Goal: Task Accomplishment & Management: Manage account settings

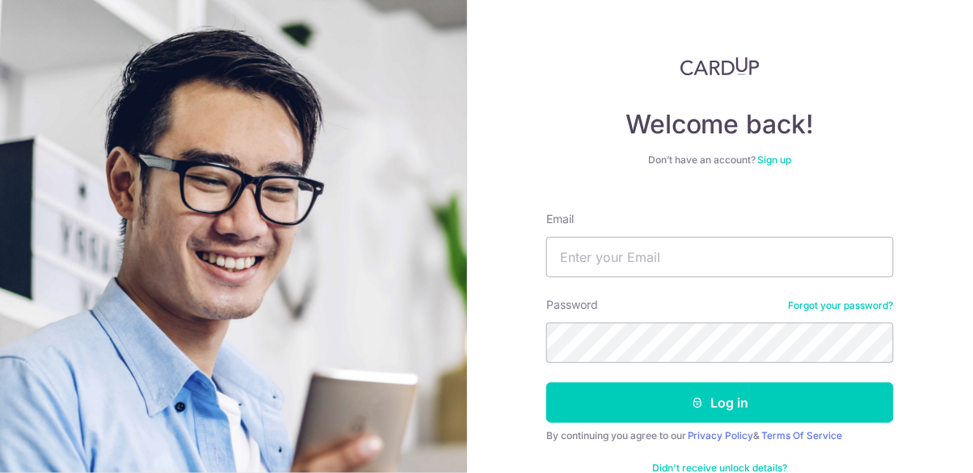
click at [854, 311] on link "Forgot your password?" at bounding box center [841, 305] width 105 height 13
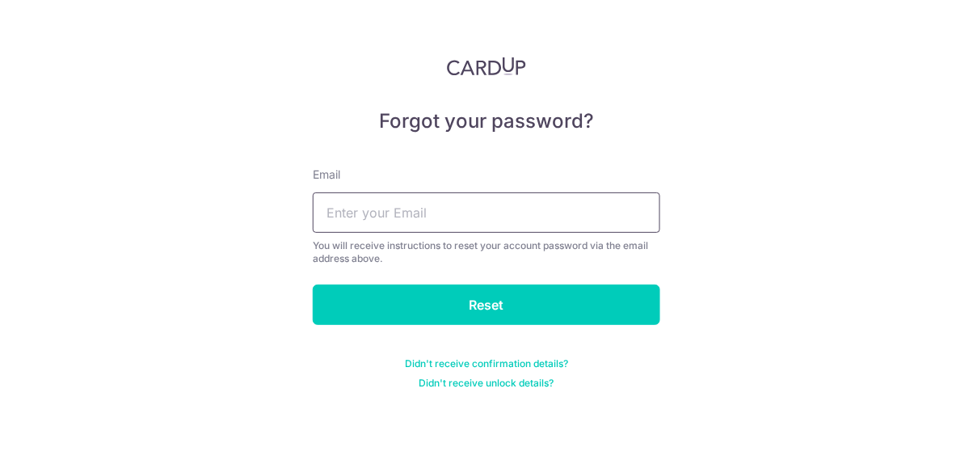
click at [571, 196] on input "text" at bounding box center [487, 212] width 348 height 40
click at [61, 1] on div "Forgot your password? Email You will receive instructions to reset your account…" at bounding box center [486, 236] width 973 height 473
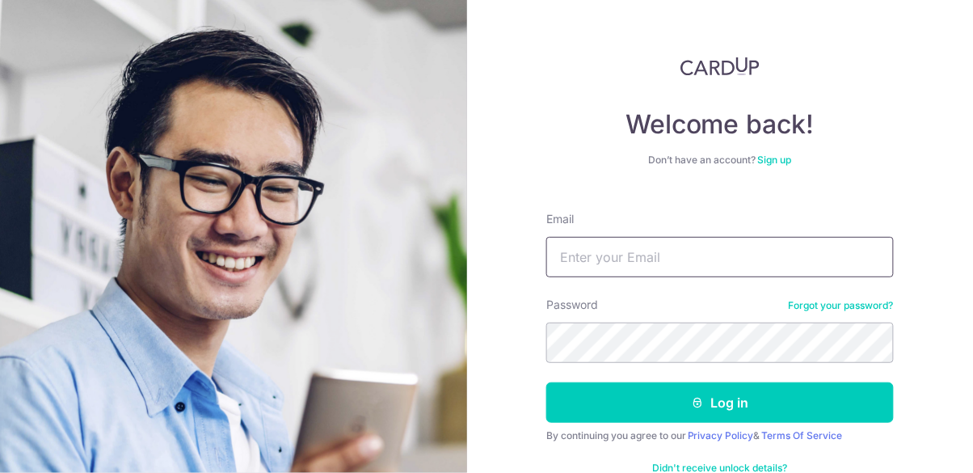
click at [715, 253] on input "Email" at bounding box center [720, 257] width 348 height 40
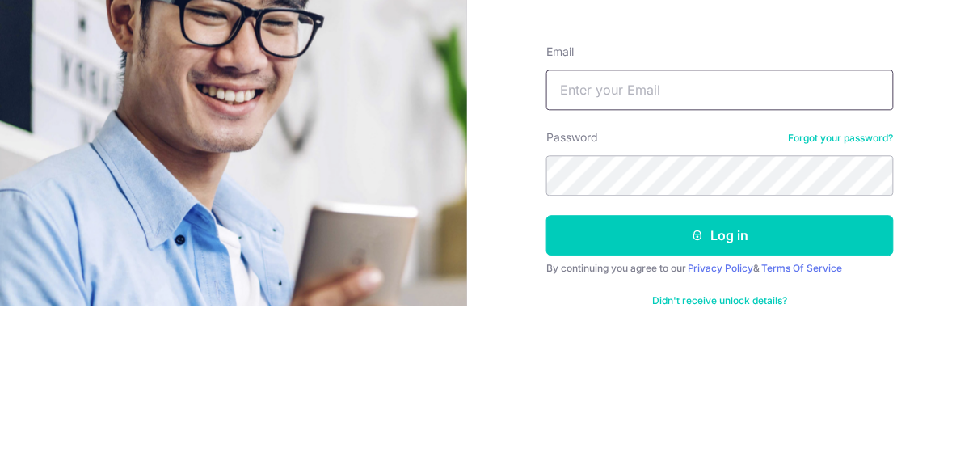
type input "[EMAIL_ADDRESS][DOMAIN_NAME]"
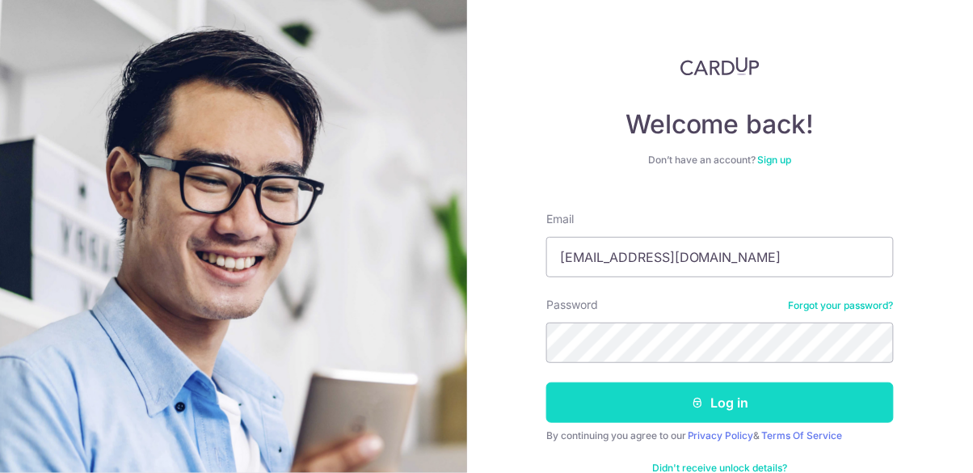
click at [781, 411] on button "Log in" at bounding box center [720, 402] width 348 height 40
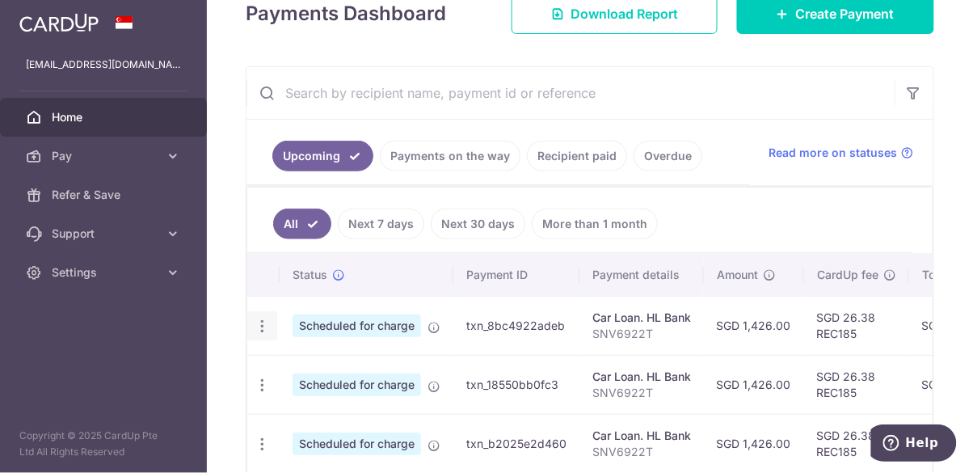
click at [261, 326] on icon "button" at bounding box center [262, 326] width 17 height 17
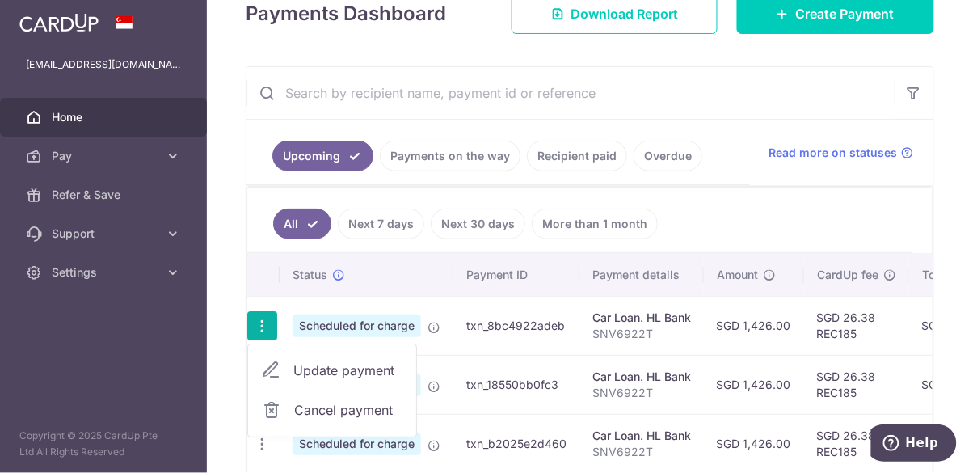
click at [317, 363] on span "Update payment" at bounding box center [348, 370] width 110 height 19
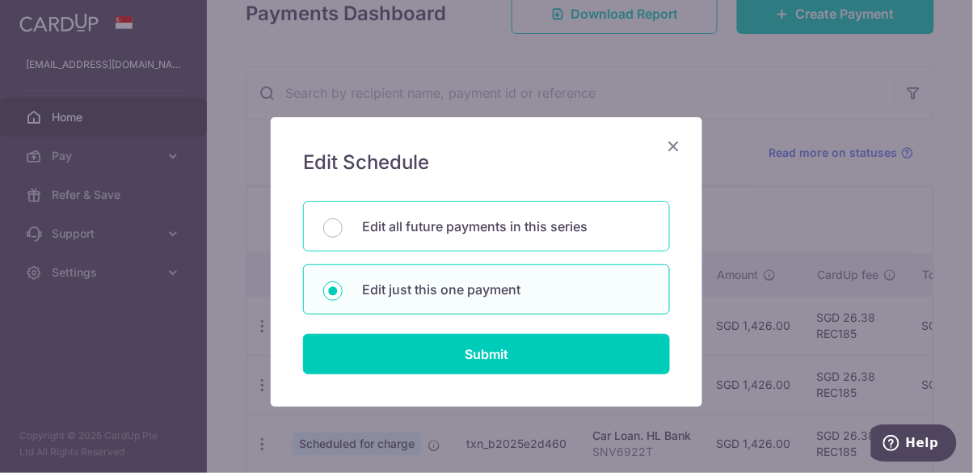
click at [603, 234] on p "Edit all future payments in this series" at bounding box center [506, 226] width 288 height 19
click at [343, 234] on input "Edit all future payments in this series" at bounding box center [332, 227] width 19 height 19
radio input "true"
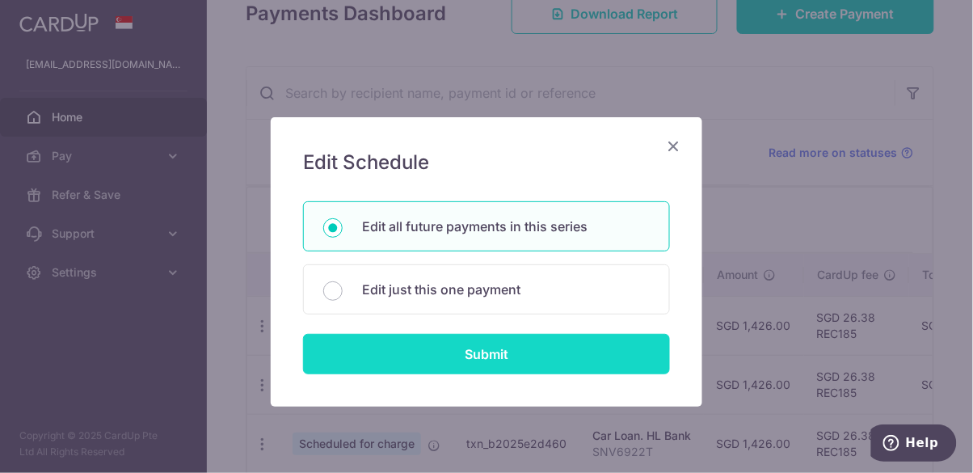
click at [598, 360] on input "Submit" at bounding box center [486, 354] width 367 height 40
radio input "true"
type input "1,426.00"
type input "SNV6922T"
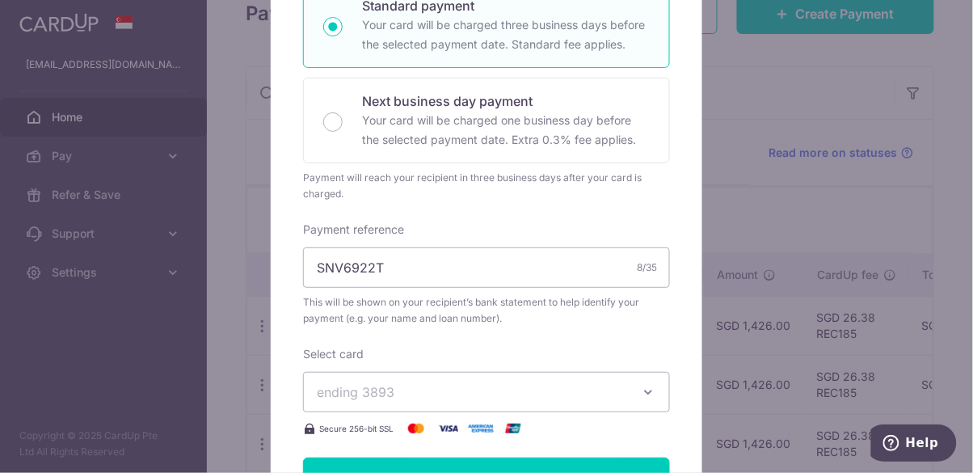
scroll to position [340, 0]
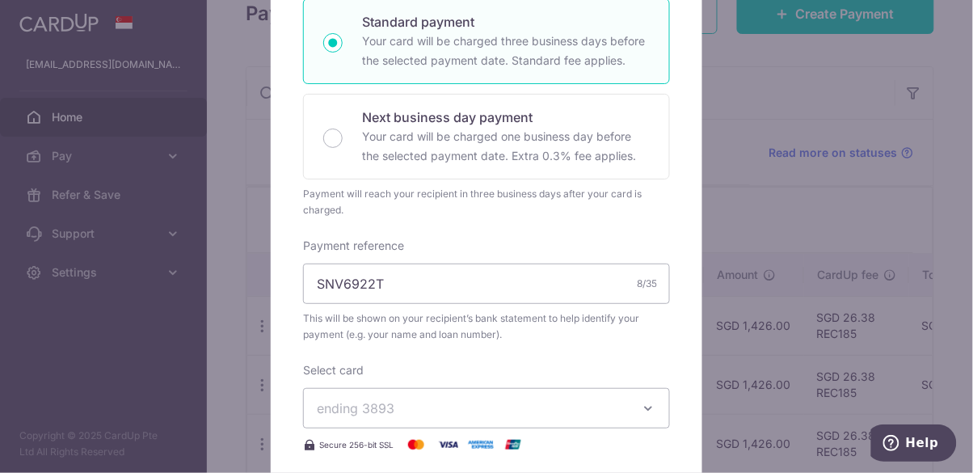
click at [645, 405] on icon "button" at bounding box center [648, 408] width 16 height 16
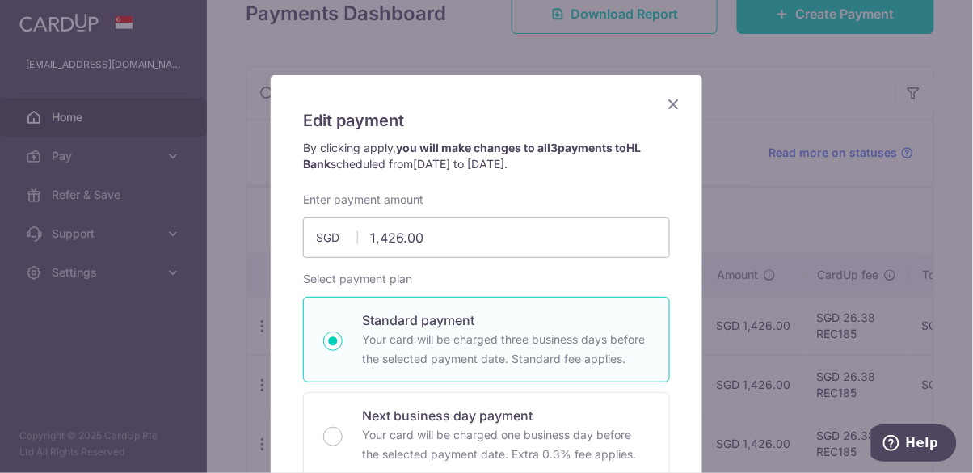
scroll to position [0, 0]
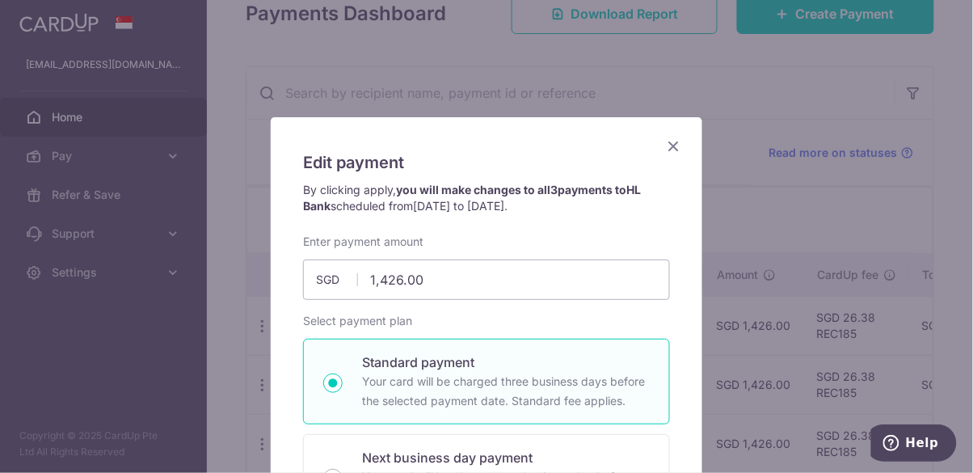
click at [669, 154] on icon "Close" at bounding box center [673, 146] width 19 height 20
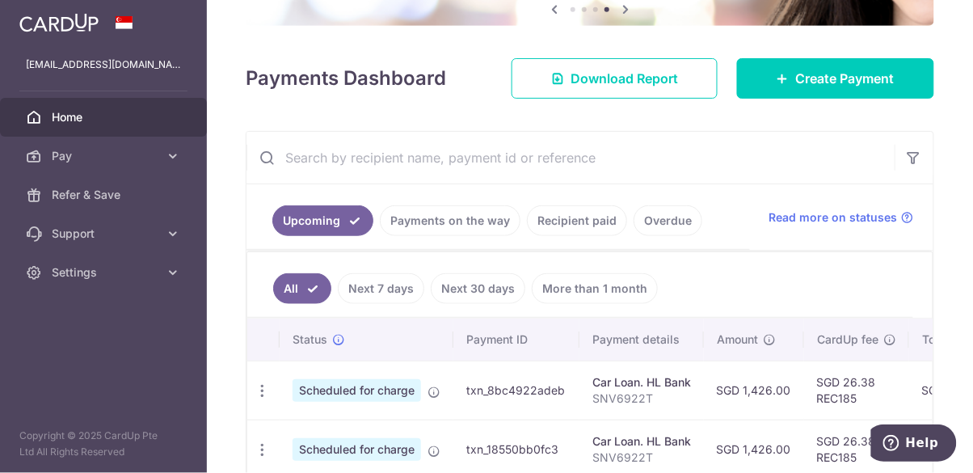
scroll to position [246, 0]
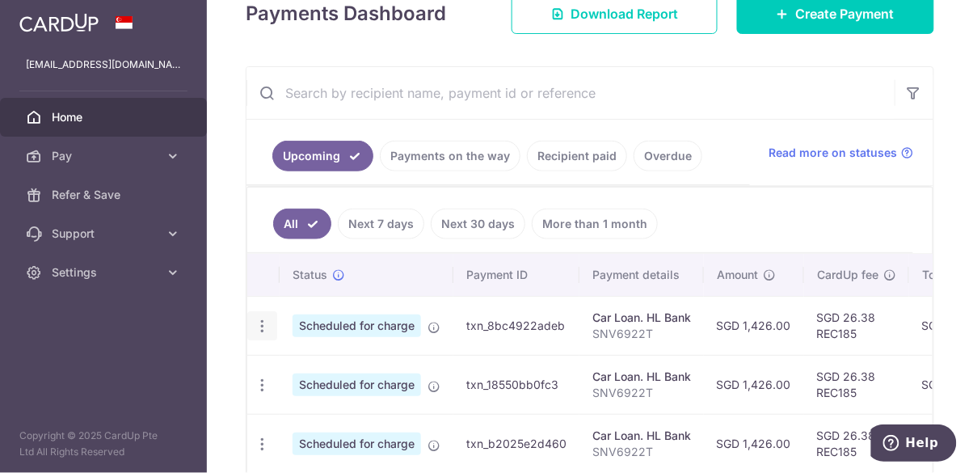
click at [263, 323] on icon "button" at bounding box center [262, 326] width 17 height 17
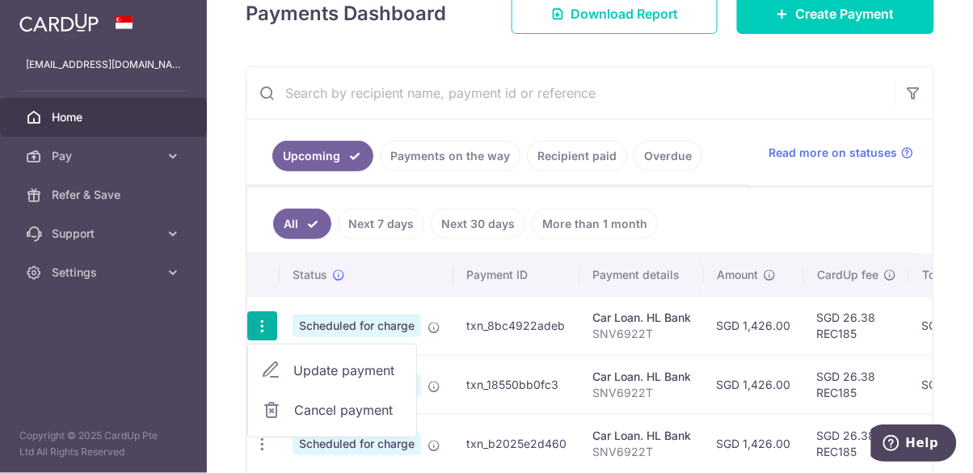
click at [303, 367] on span "Update payment" at bounding box center [348, 370] width 110 height 19
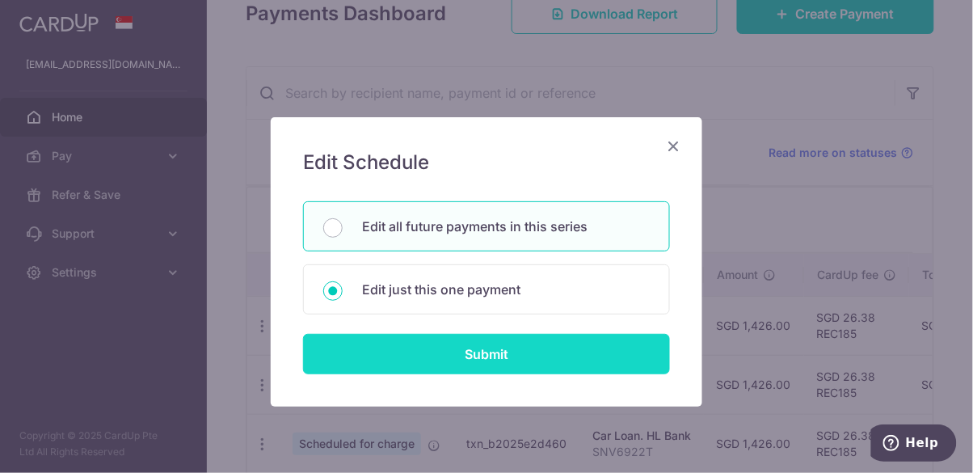
click at [533, 365] on input "Submit" at bounding box center [486, 354] width 367 height 40
radio input "true"
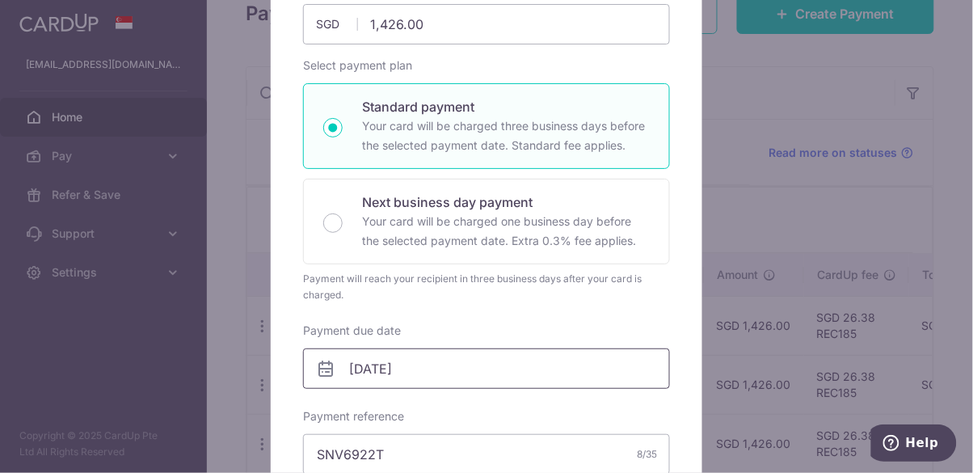
click at [384, 373] on input "21/10/2025" at bounding box center [486, 368] width 367 height 40
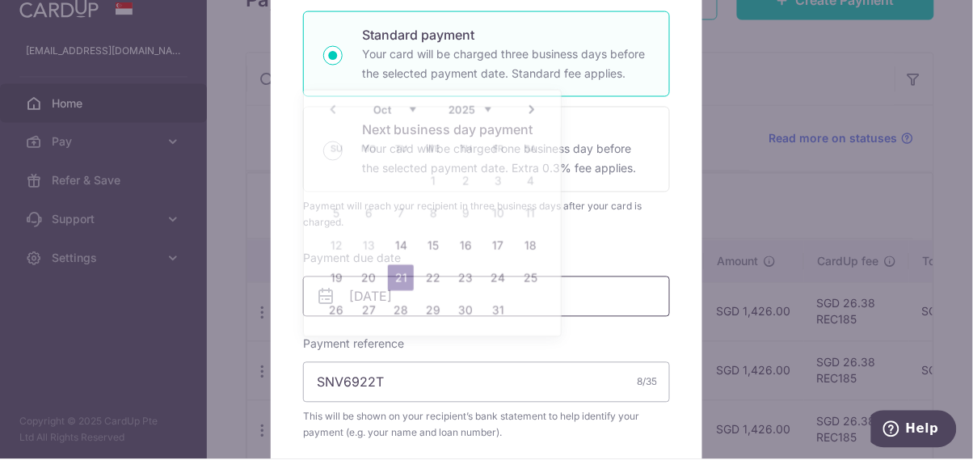
scroll to position [168, 0]
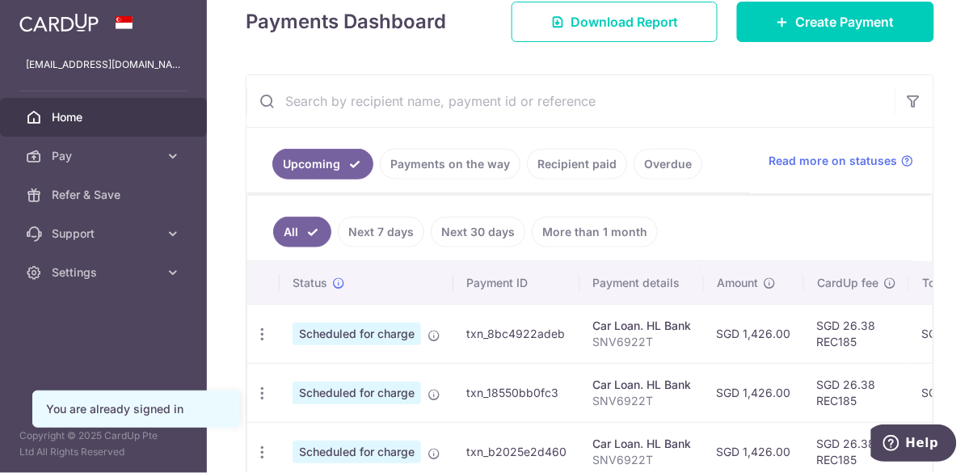
scroll to position [246, 0]
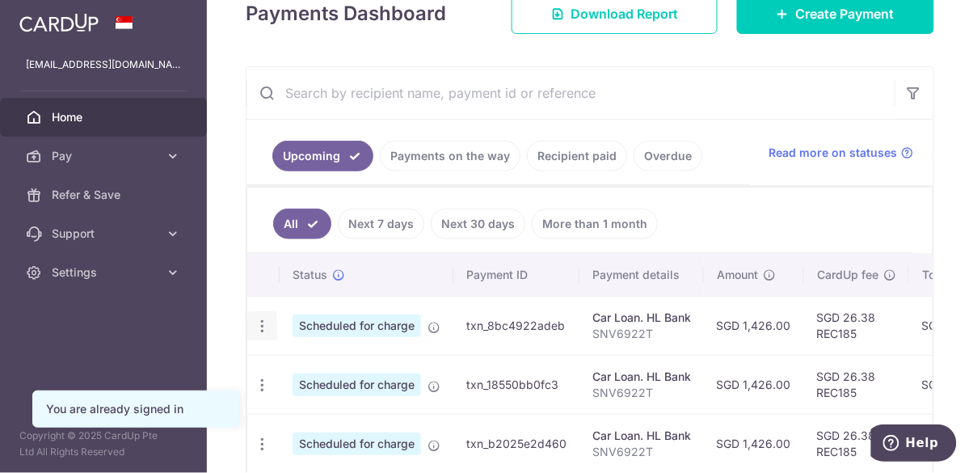
click at [265, 320] on icon "button" at bounding box center [262, 326] width 17 height 17
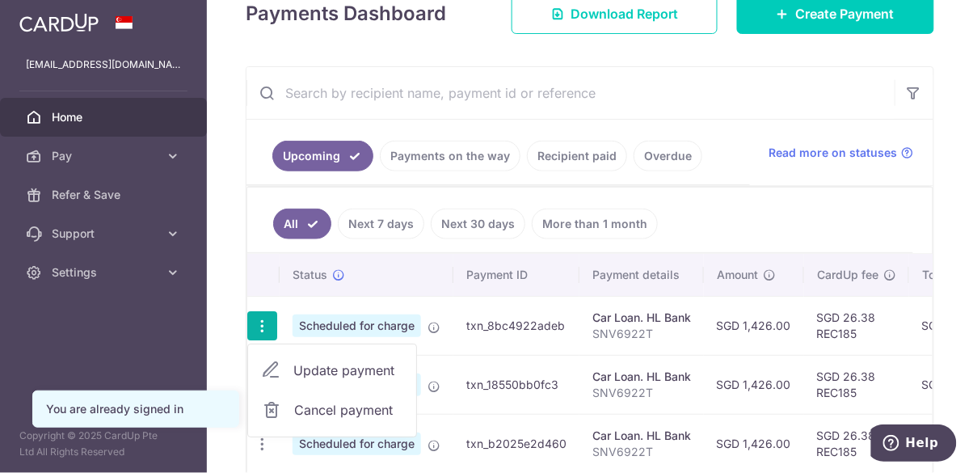
click at [382, 375] on span "Update payment" at bounding box center [348, 370] width 110 height 19
radio input "true"
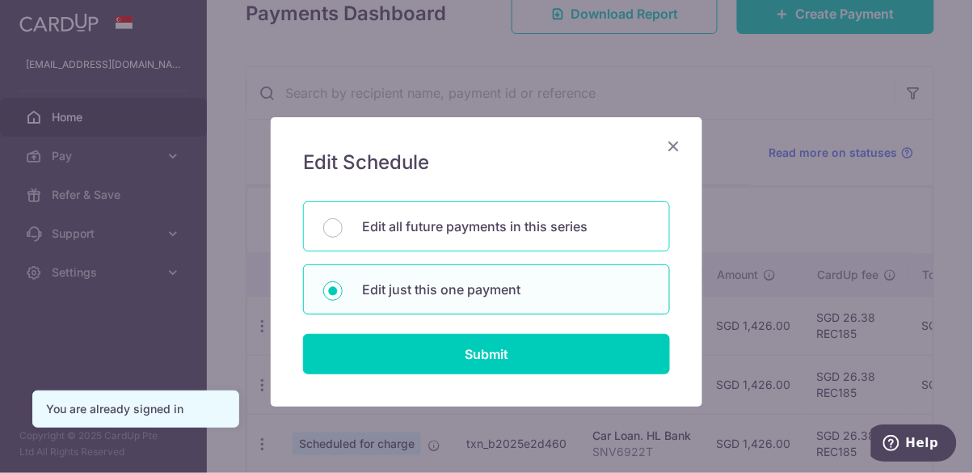
click at [605, 230] on p "Edit all future payments in this series" at bounding box center [506, 226] width 288 height 19
click at [343, 230] on input "Edit all future payments in this series" at bounding box center [332, 227] width 19 height 19
radio input "true"
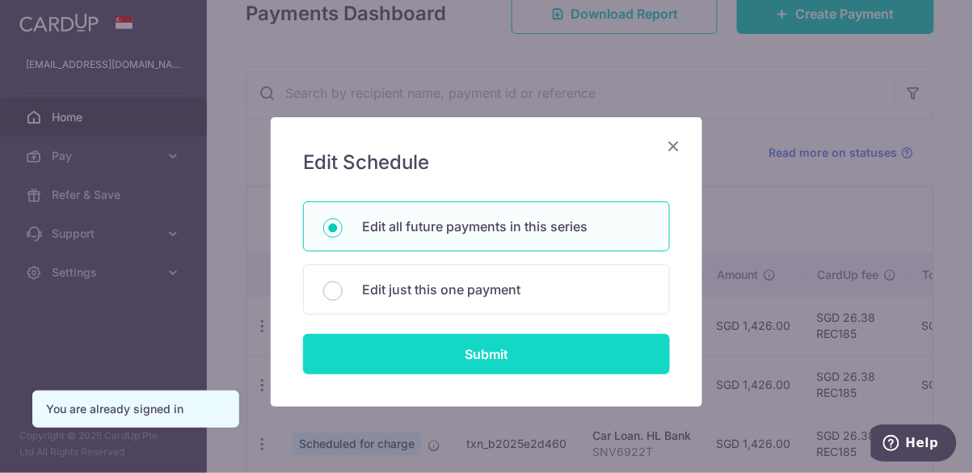
click at [580, 355] on input "Submit" at bounding box center [486, 354] width 367 height 40
radio input "true"
type input "1,426.00"
type input "SNV6922T"
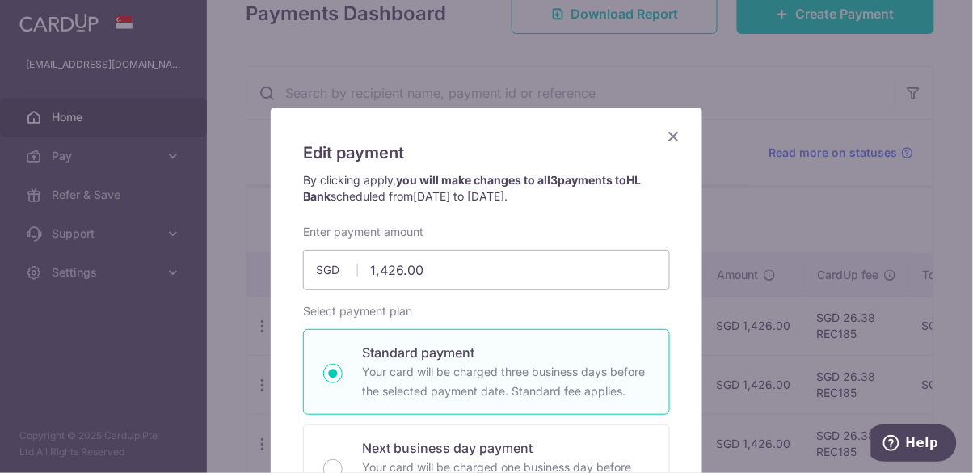
scroll to position [0, 0]
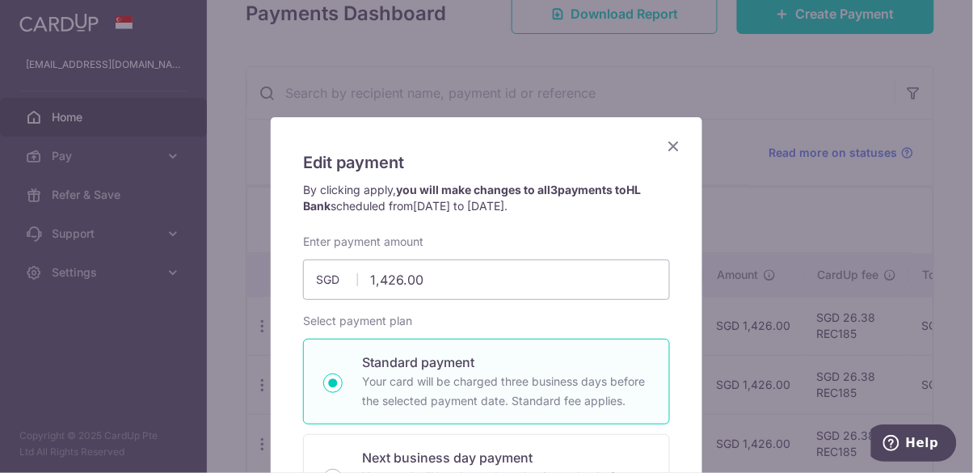
click at [680, 144] on icon "Close" at bounding box center [673, 146] width 19 height 20
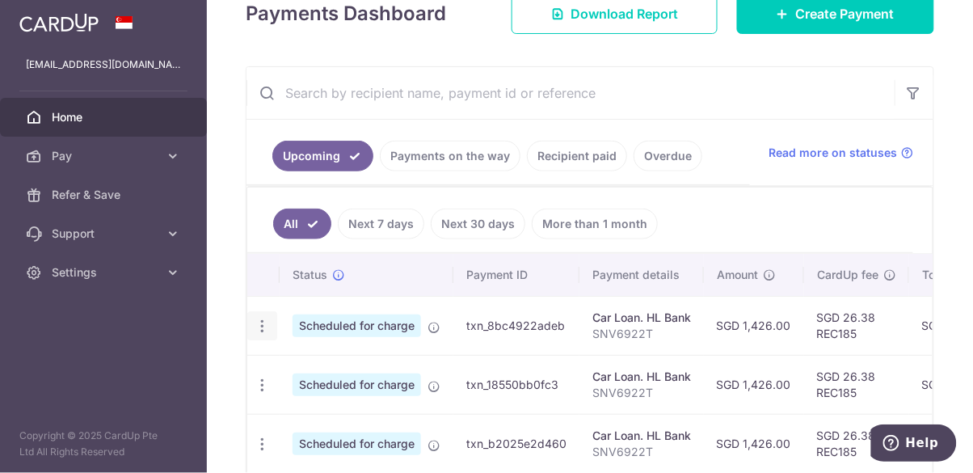
click at [266, 319] on icon "button" at bounding box center [262, 326] width 17 height 17
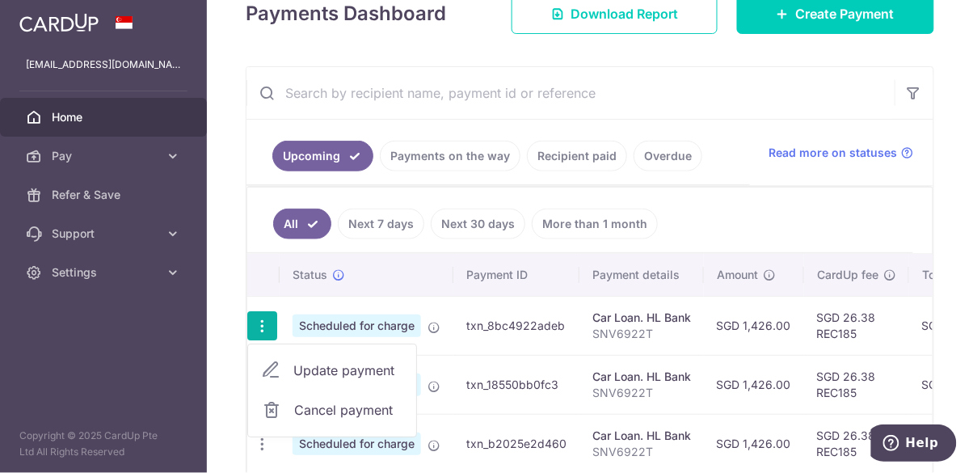
click at [375, 373] on span "Update payment" at bounding box center [348, 370] width 110 height 19
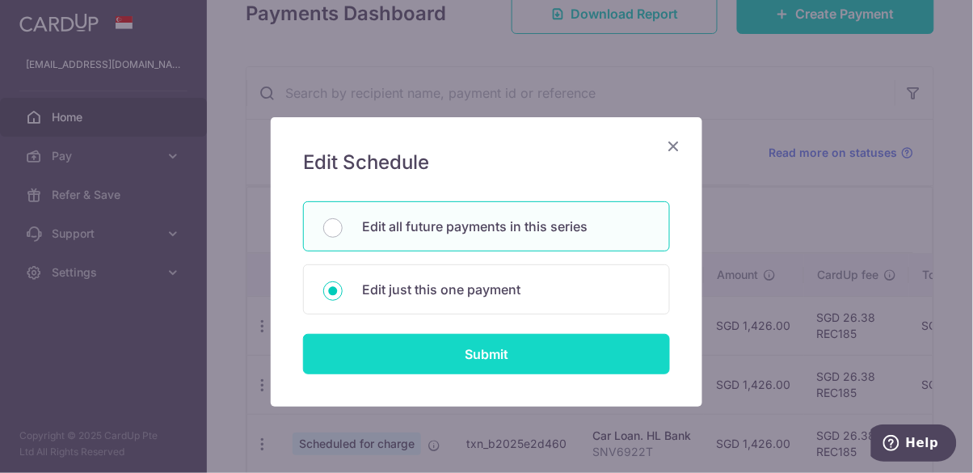
click at [569, 360] on input "Submit" at bounding box center [486, 354] width 367 height 40
radio input "true"
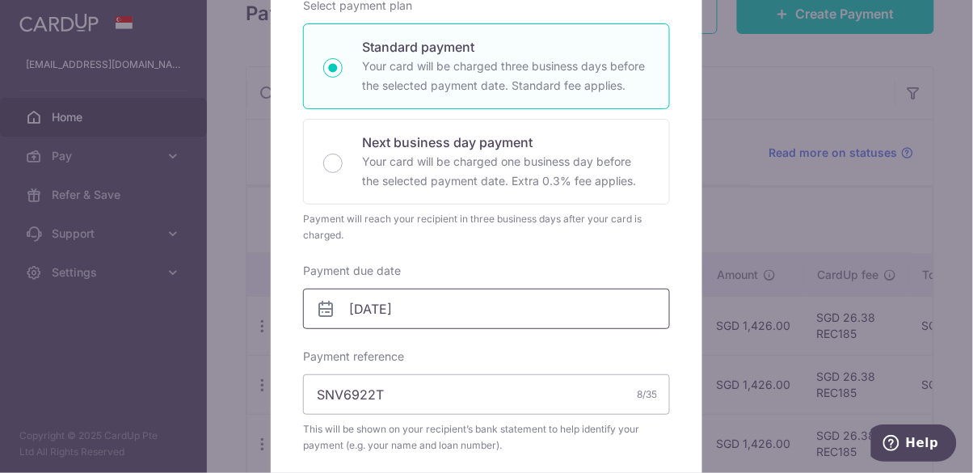
click at [581, 315] on input "21/10/2025" at bounding box center [486, 309] width 367 height 40
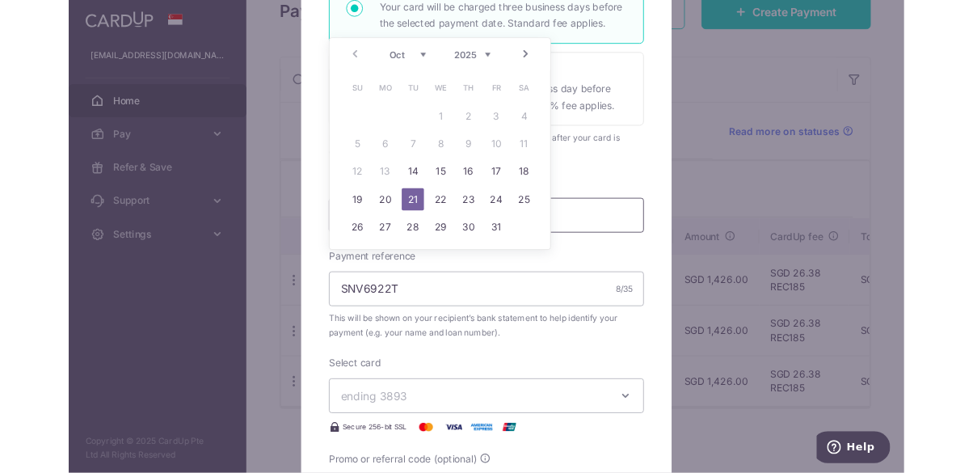
scroll to position [149, 0]
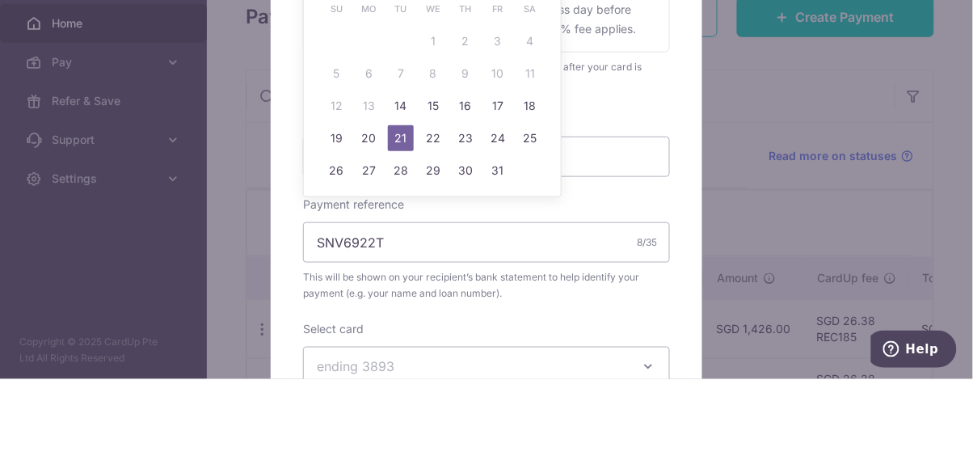
click at [496, 201] on link "17" at bounding box center [498, 200] width 26 height 26
type input "[DATE]"
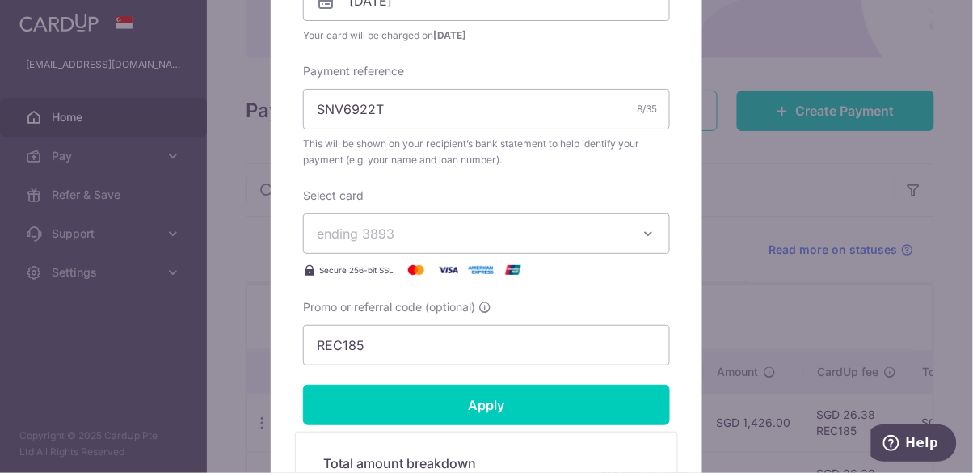
scroll to position [575, 0]
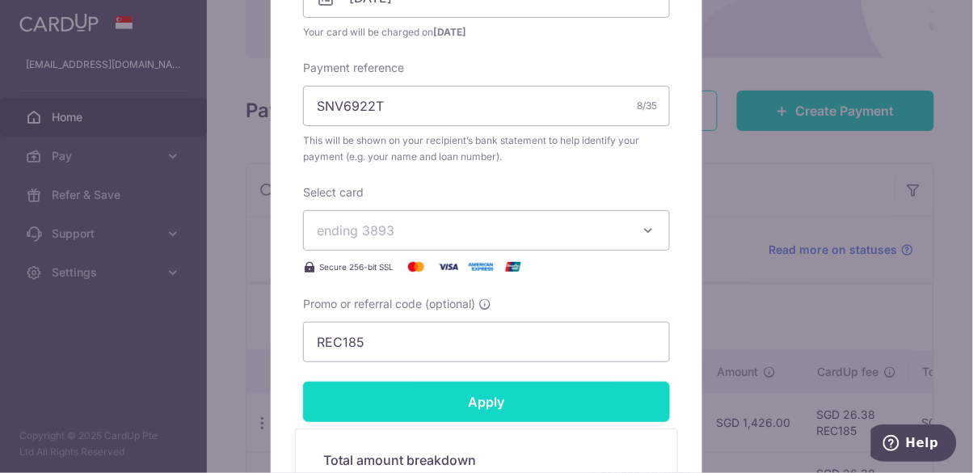
click at [576, 407] on input "Apply" at bounding box center [486, 402] width 367 height 40
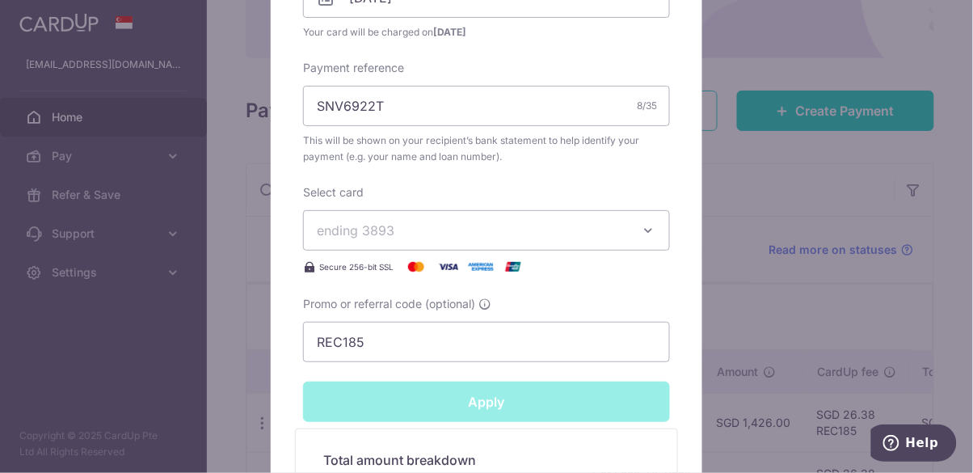
type input "Successfully Applied"
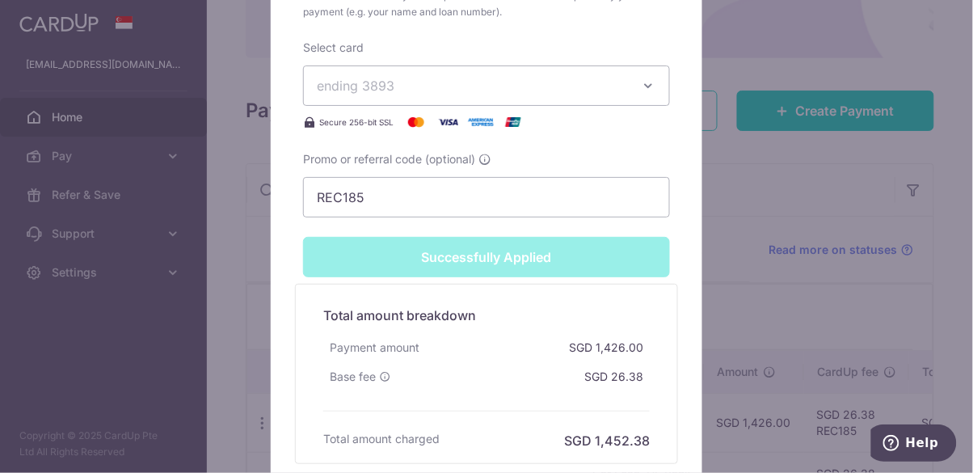
scroll to position [780, 0]
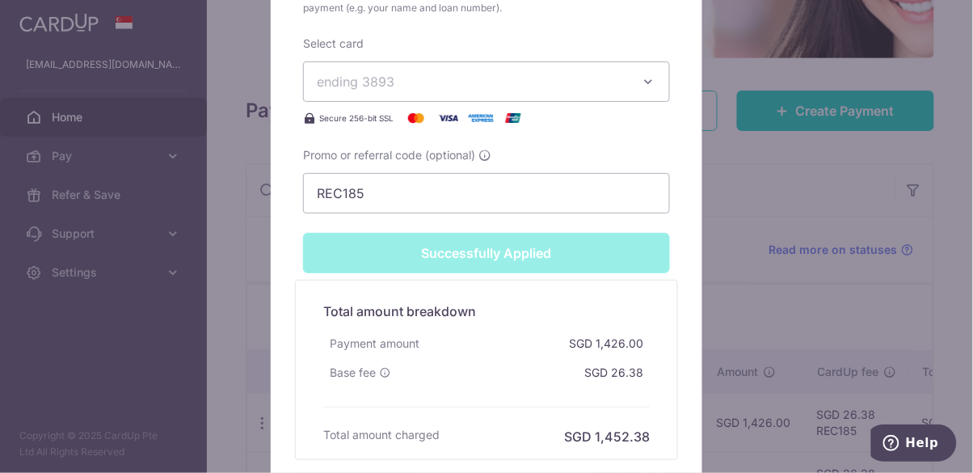
click at [757, 336] on div "Edit payment By clicking apply, you will make changes to all 3 payments to HL B…" at bounding box center [486, 236] width 973 height 473
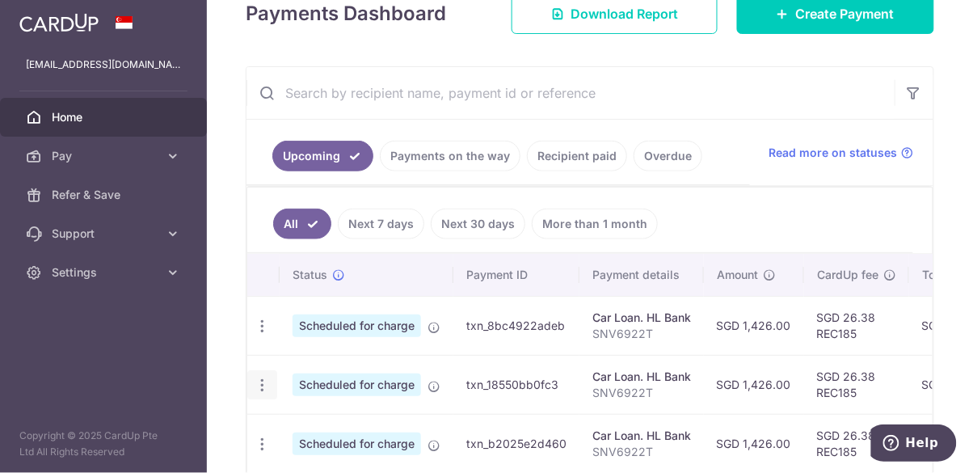
click at [265, 383] on icon "button" at bounding box center [262, 385] width 17 height 17
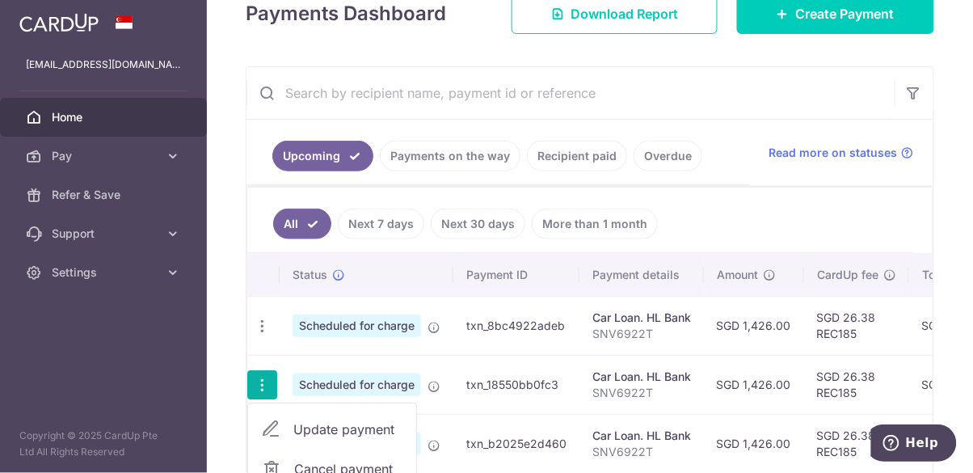
click at [377, 427] on span "Update payment" at bounding box center [348, 429] width 110 height 19
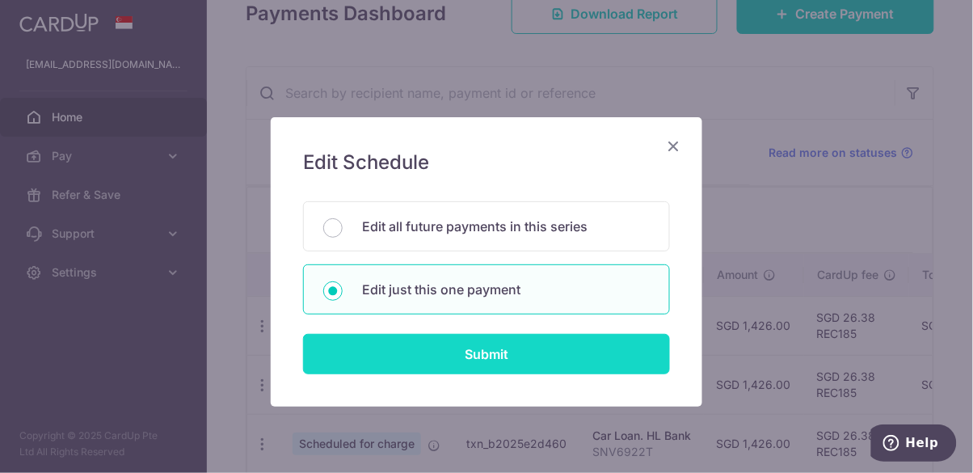
click at [542, 344] on input "Submit" at bounding box center [486, 354] width 367 height 40
radio input "true"
type input "1,426.00"
type input "[DATE]"
type input "SNV6922T"
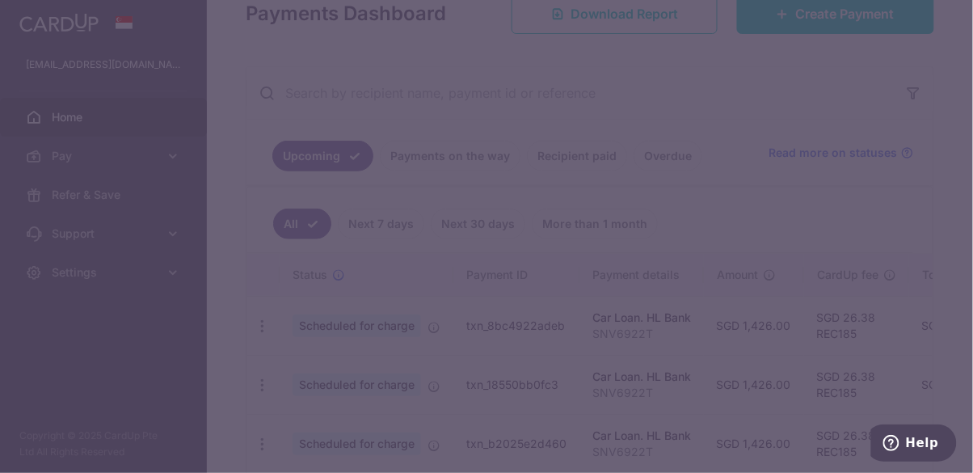
type input "REC185"
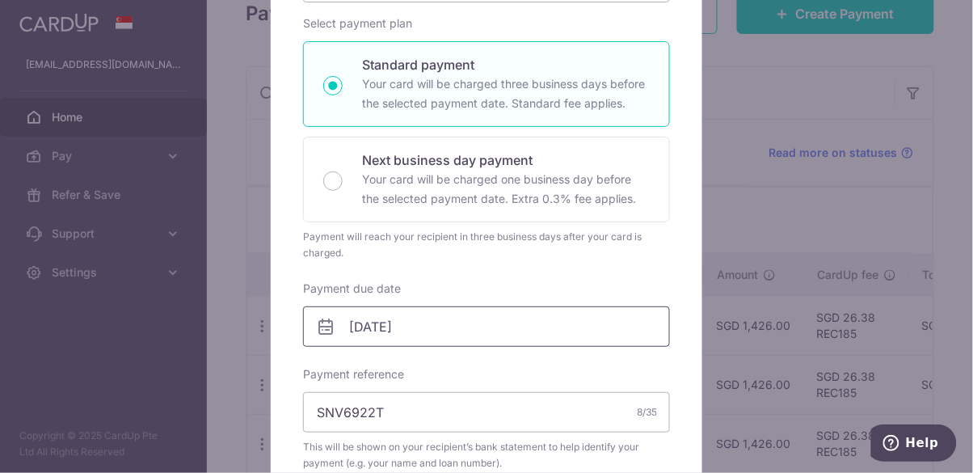
click at [441, 323] on input "21/11/2025" at bounding box center [486, 326] width 367 height 40
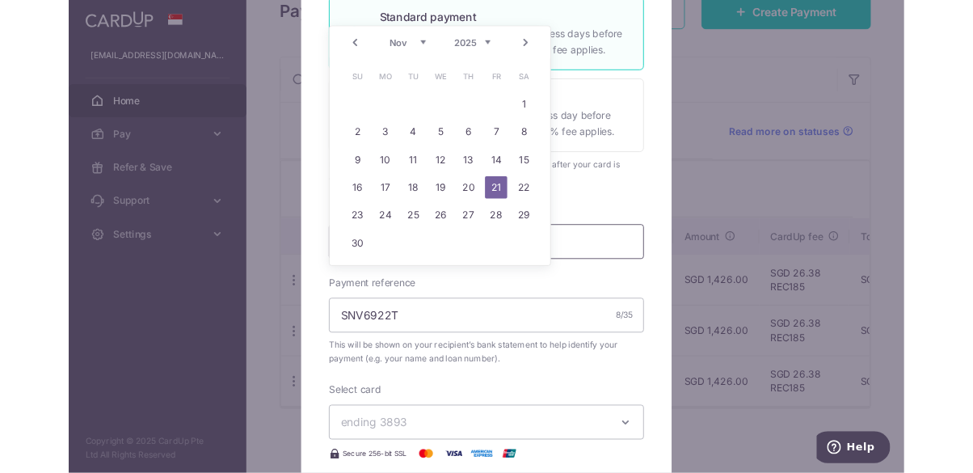
scroll to position [149, 0]
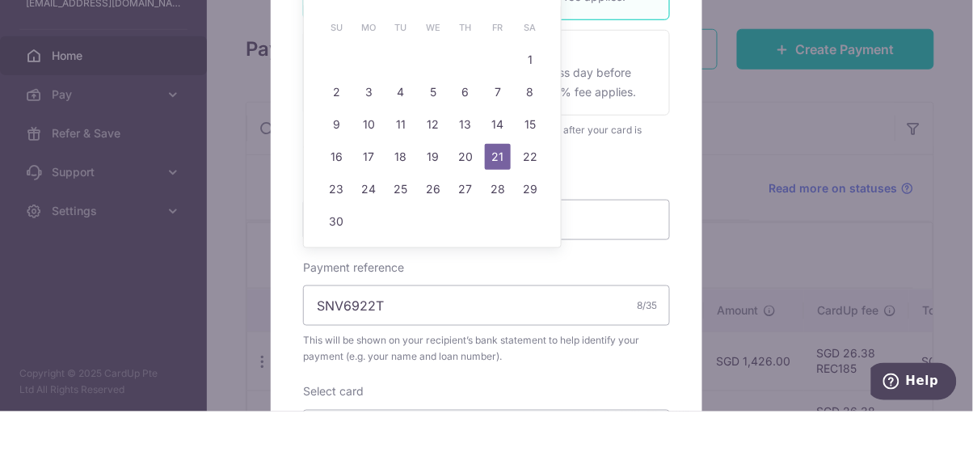
click at [436, 219] on link "19" at bounding box center [433, 218] width 26 height 26
type input "[DATE]"
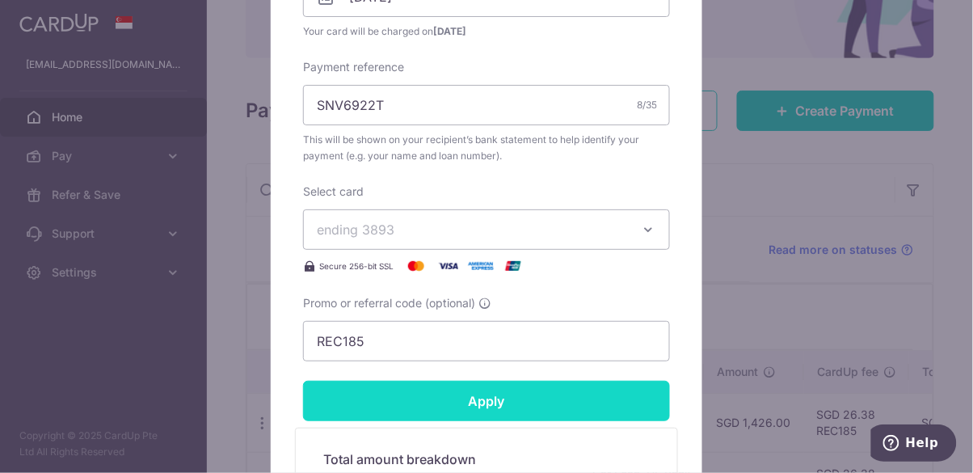
click at [611, 399] on input "Apply" at bounding box center [486, 401] width 367 height 40
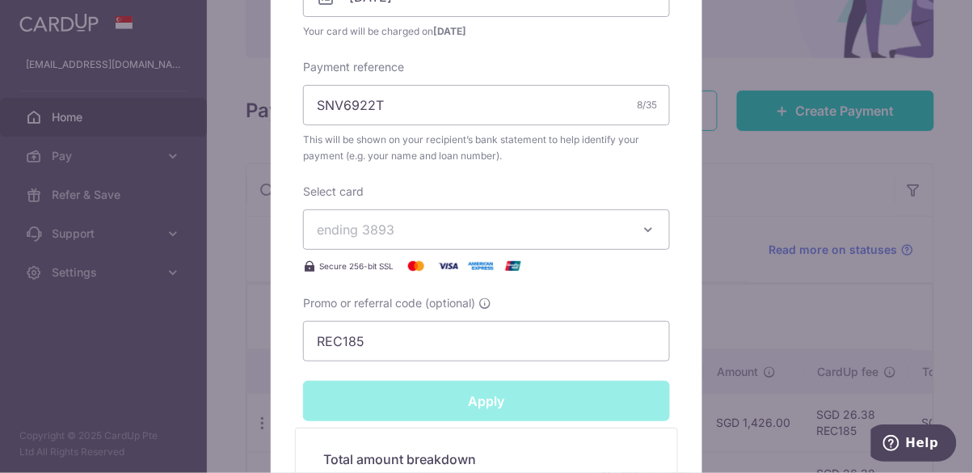
type input "Successfully Applied"
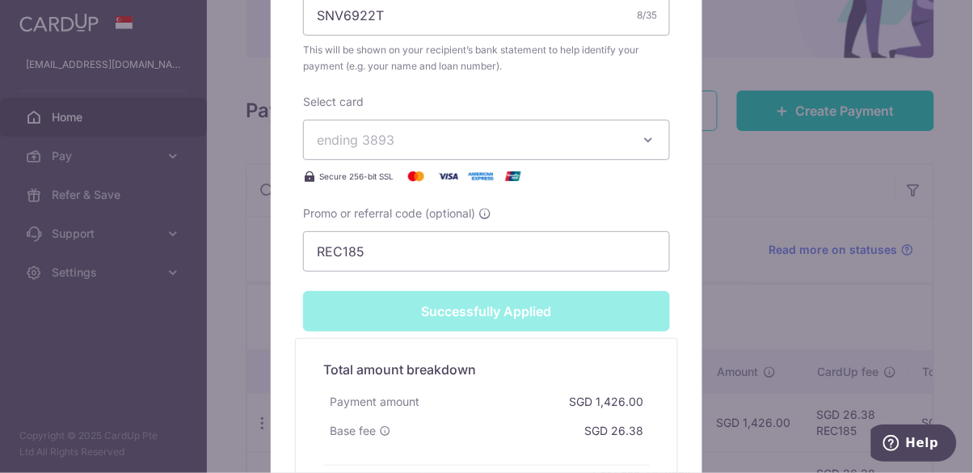
scroll to position [838, 0]
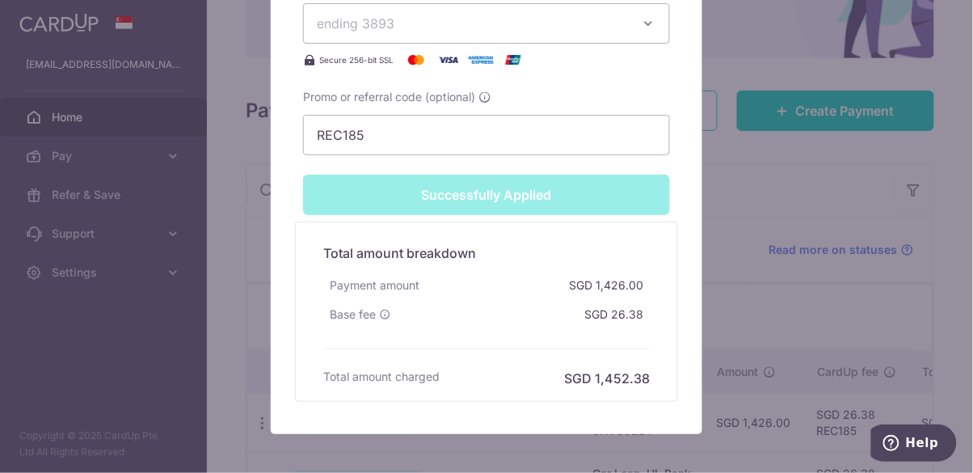
click at [840, 344] on div "Edit payment By clicking apply, you will make changes to all payments to HL Ban…" at bounding box center [486, 236] width 973 height 473
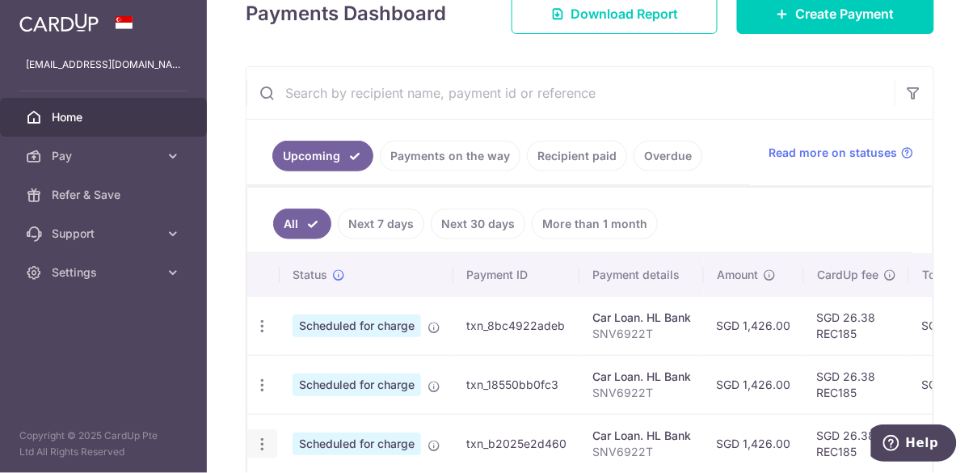
click at [268, 440] on icon "button" at bounding box center [262, 444] width 17 height 17
click at [259, 440] on div at bounding box center [486, 236] width 973 height 473
click at [255, 449] on icon "button" at bounding box center [262, 444] width 17 height 17
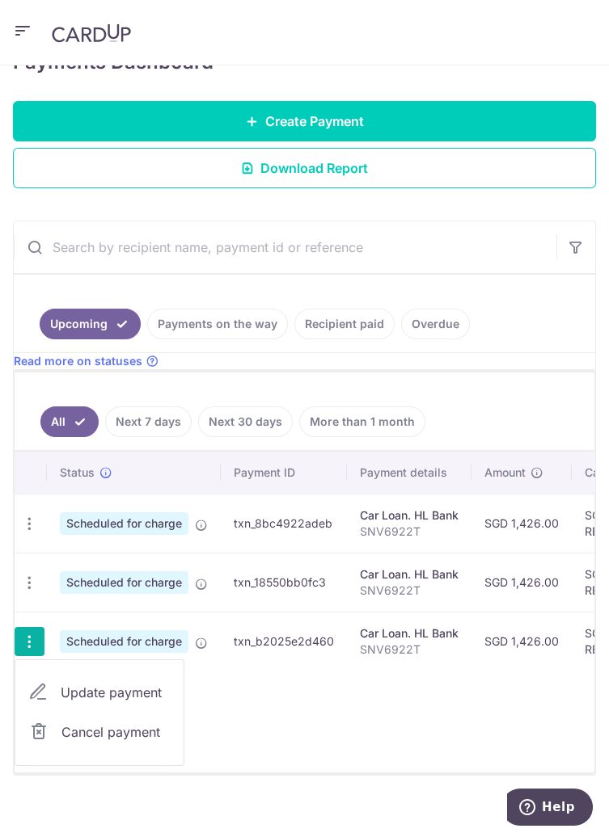
scroll to position [181, 0]
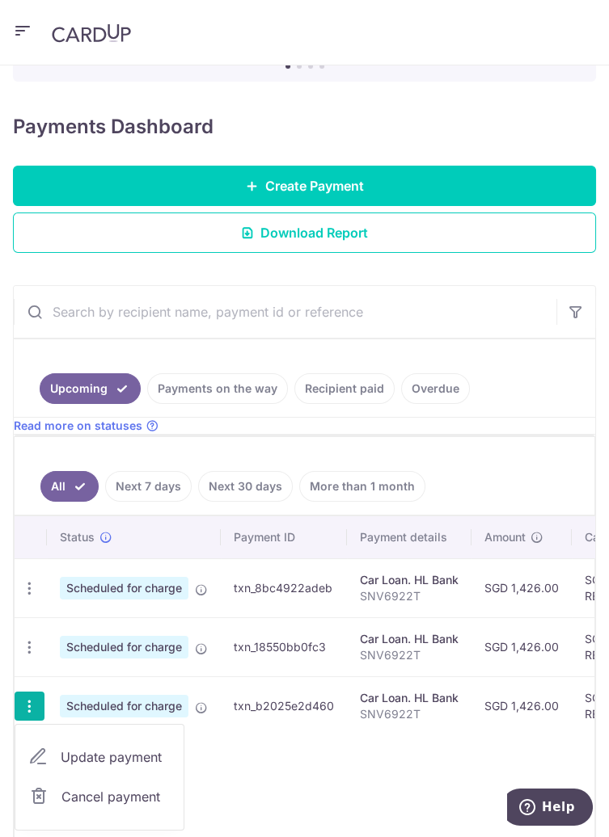
click at [144, 472] on span "Update payment" at bounding box center [116, 757] width 110 height 19
radio input "true"
type input "1,426.00"
type input "21/12/2025"
type input "SNV6922T"
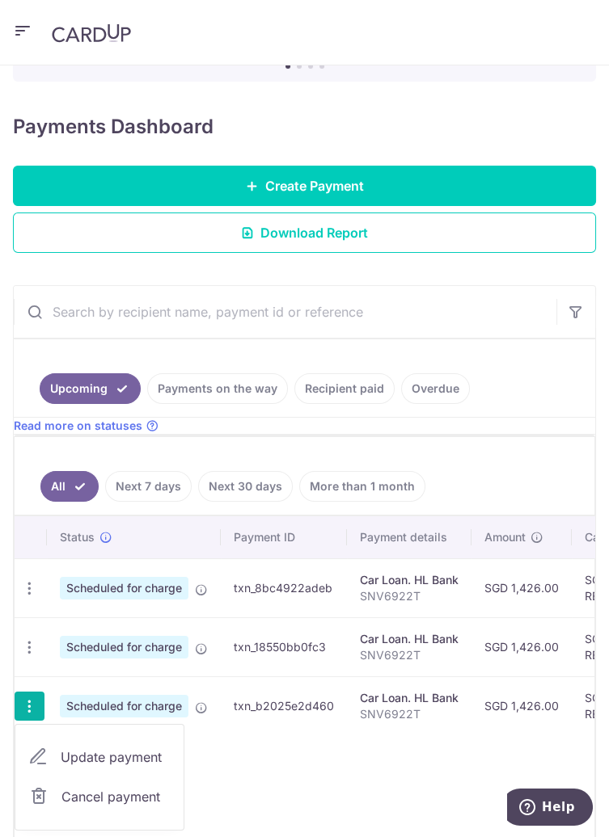
type input "REC185"
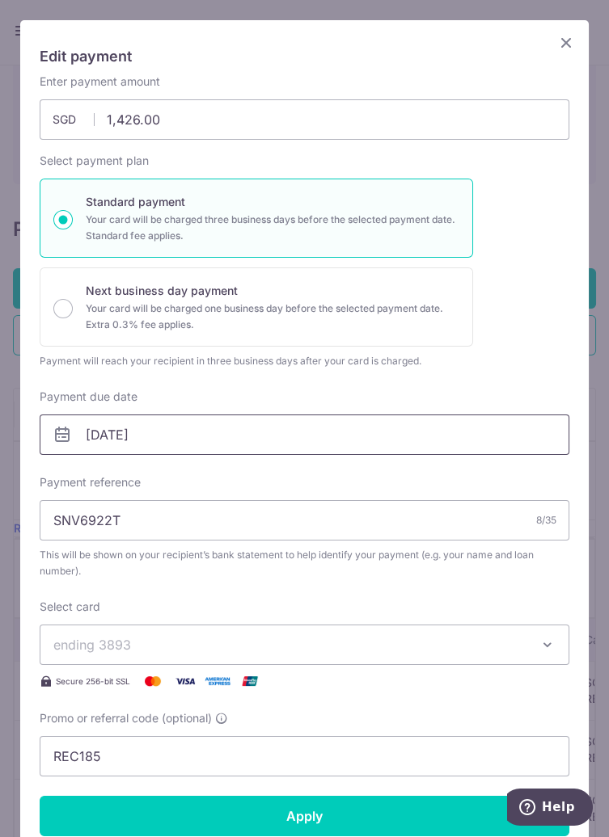
click at [500, 429] on input "21/12/2025" at bounding box center [304, 435] width 529 height 40
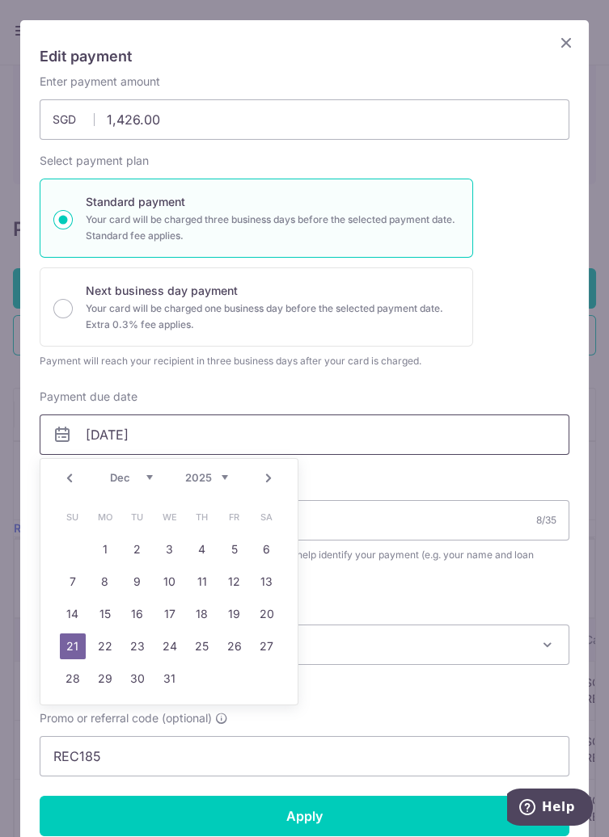
scroll to position [59, 0]
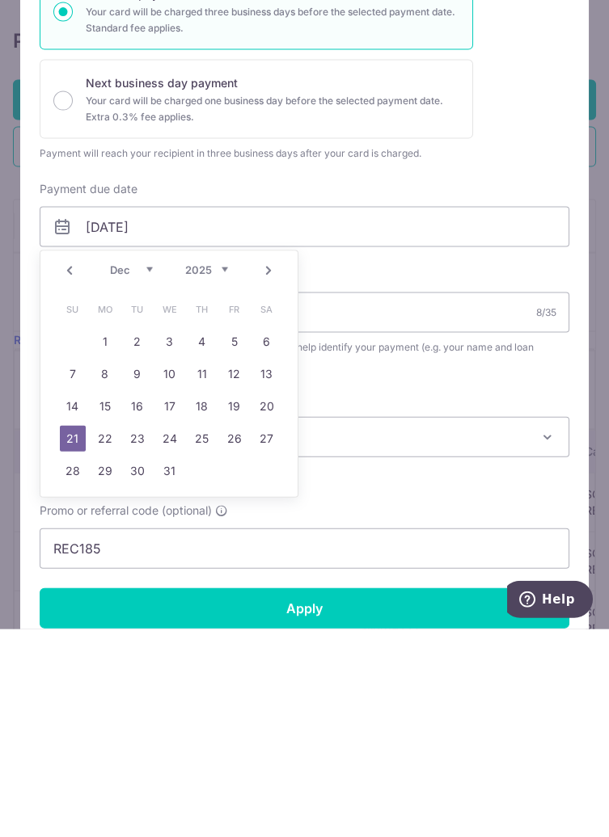
click at [234, 472] on link "19" at bounding box center [234, 614] width 26 height 26
type input "[DATE]"
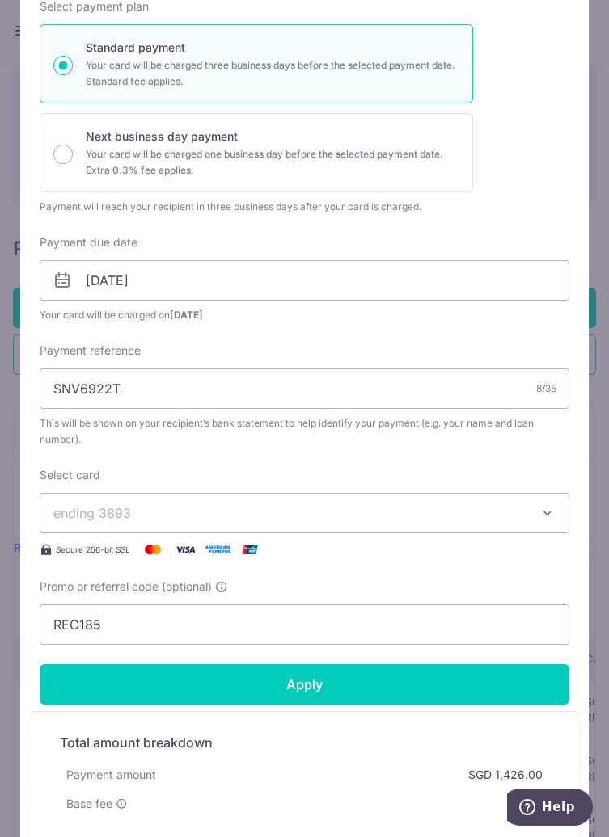
scroll to position [171, 0]
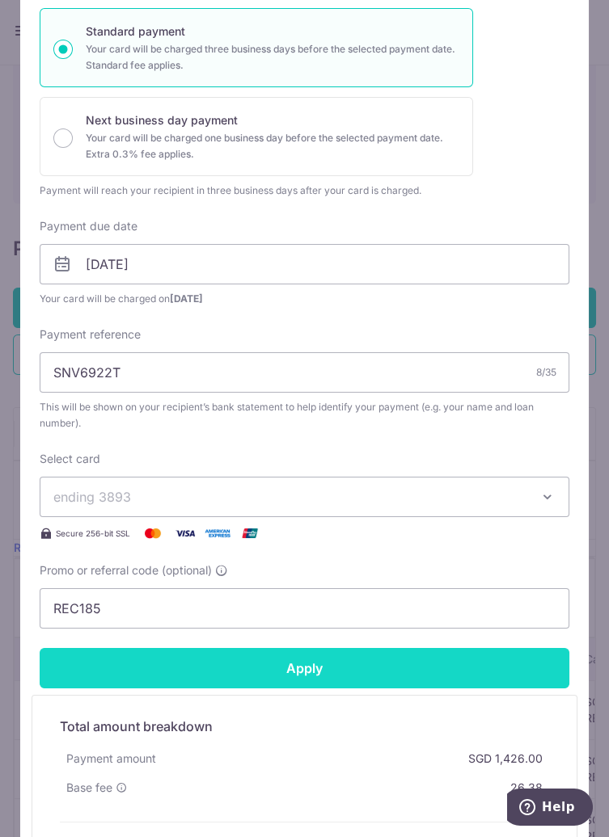
click at [449, 472] on input "Apply" at bounding box center [304, 668] width 529 height 40
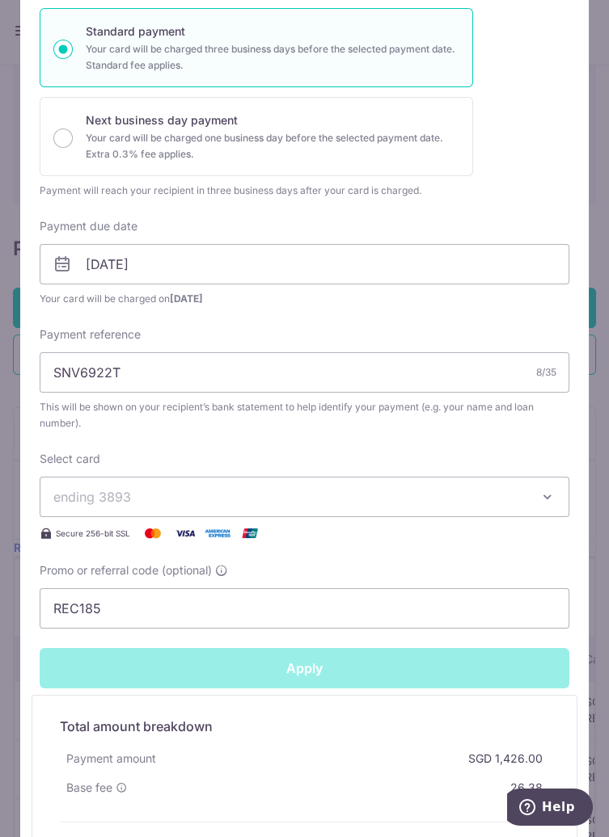
type input "Successfully Applied"
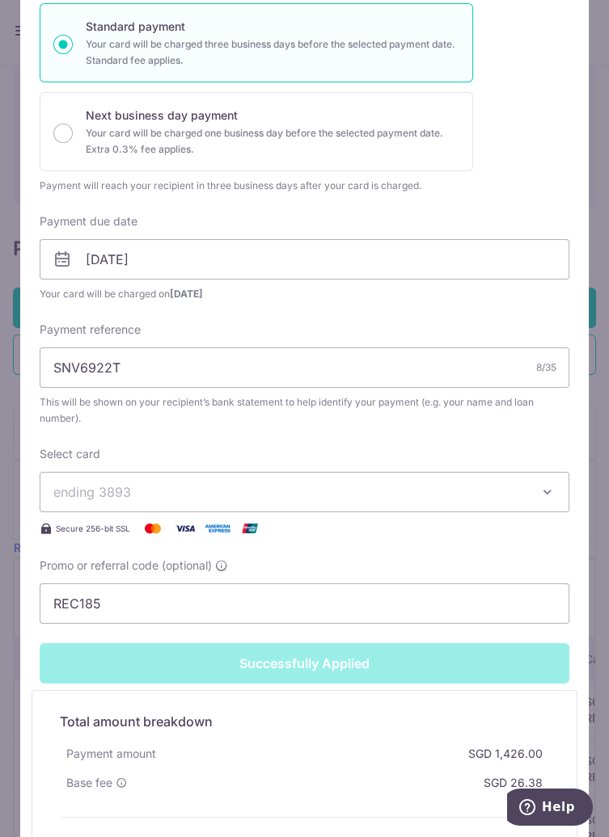
click at [598, 268] on div "Edit payment By clicking apply, you will make changes to all payments to HL Ban…" at bounding box center [304, 418] width 609 height 837
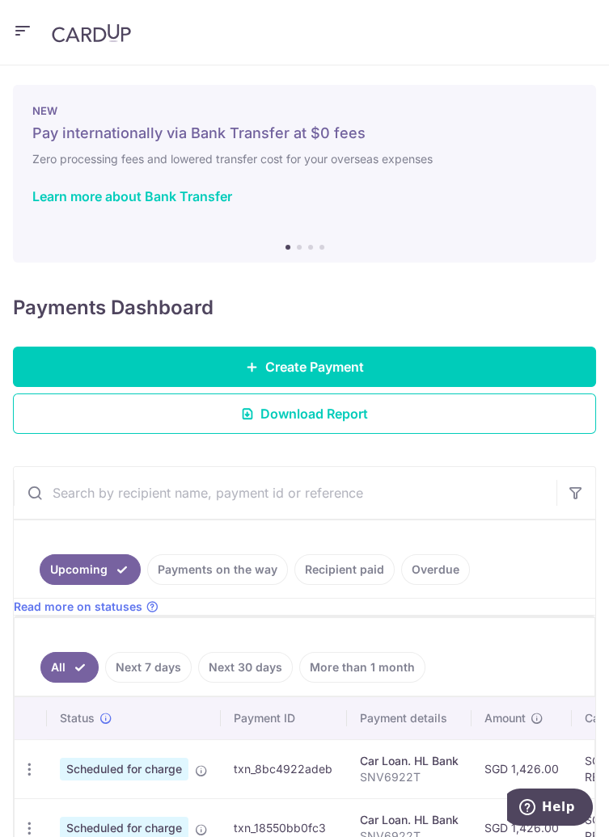
click at [384, 673] on link "More than 1 month" at bounding box center [362, 667] width 126 height 31
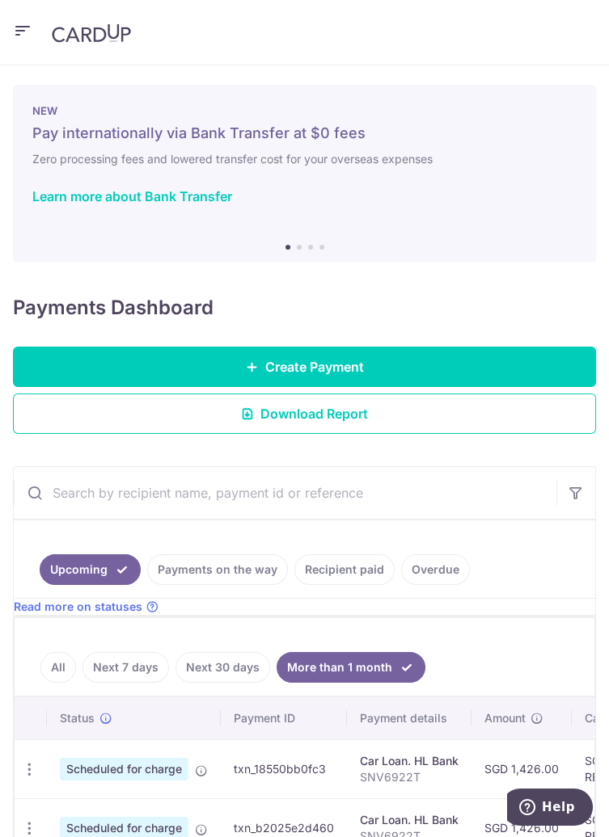
scroll to position [19, 0]
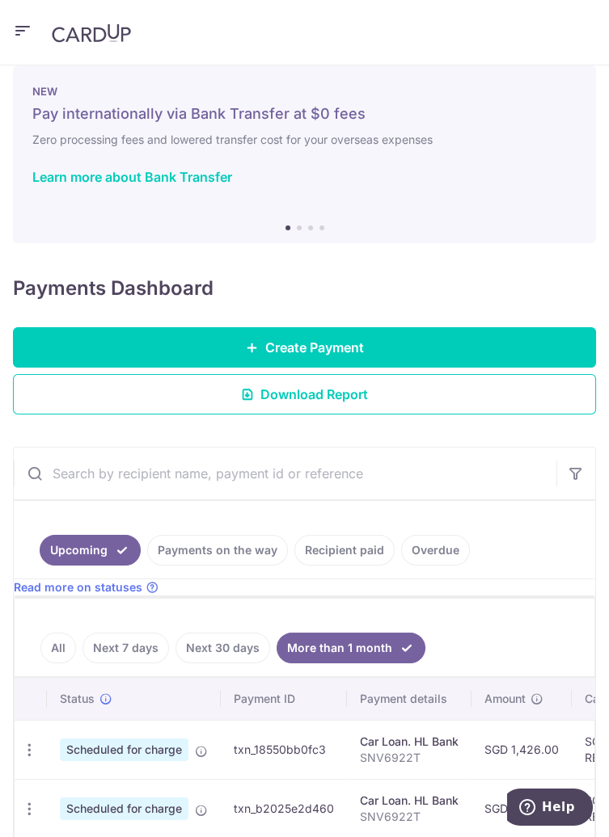
click at [348, 556] on link "Recipient paid" at bounding box center [344, 550] width 100 height 31
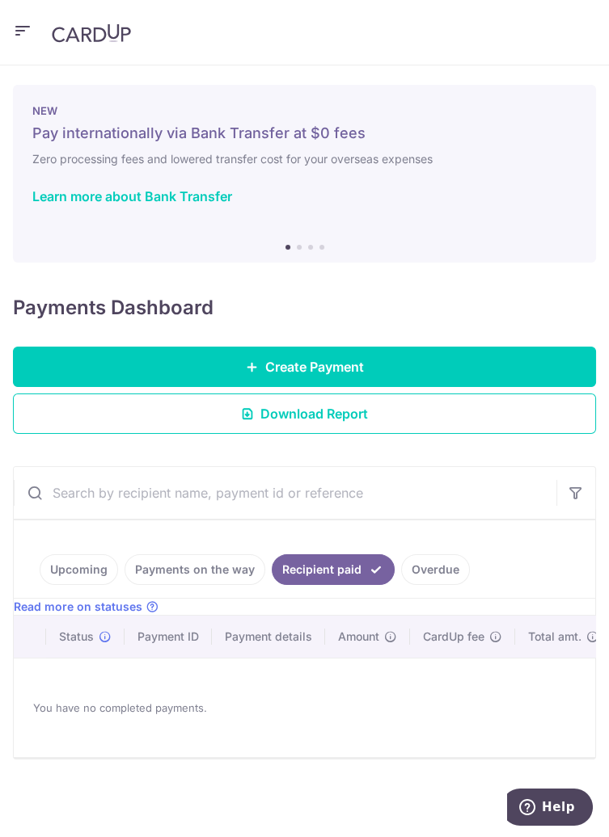
scroll to position [0, 0]
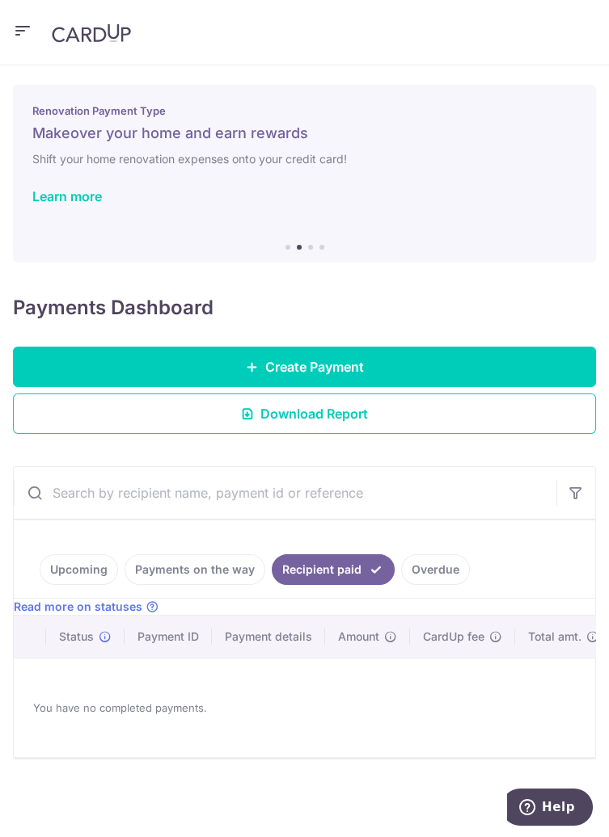
click at [226, 580] on link "Payments on the way" at bounding box center [194, 570] width 141 height 31
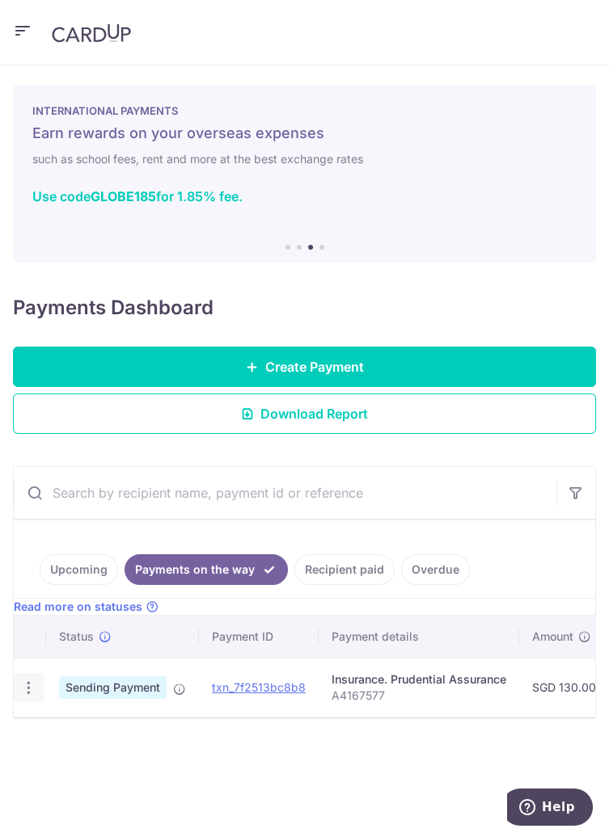
click at [20, 682] on icon "button" at bounding box center [28, 688] width 17 height 17
click at [433, 763] on div at bounding box center [304, 418] width 609 height 837
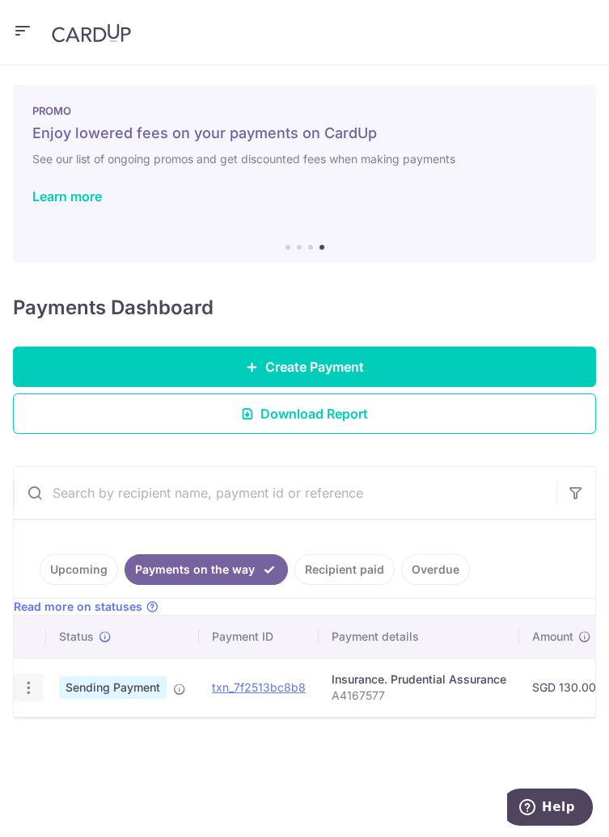
click at [24, 685] on icon "button" at bounding box center [28, 688] width 17 height 17
click at [455, 759] on div at bounding box center [304, 418] width 609 height 837
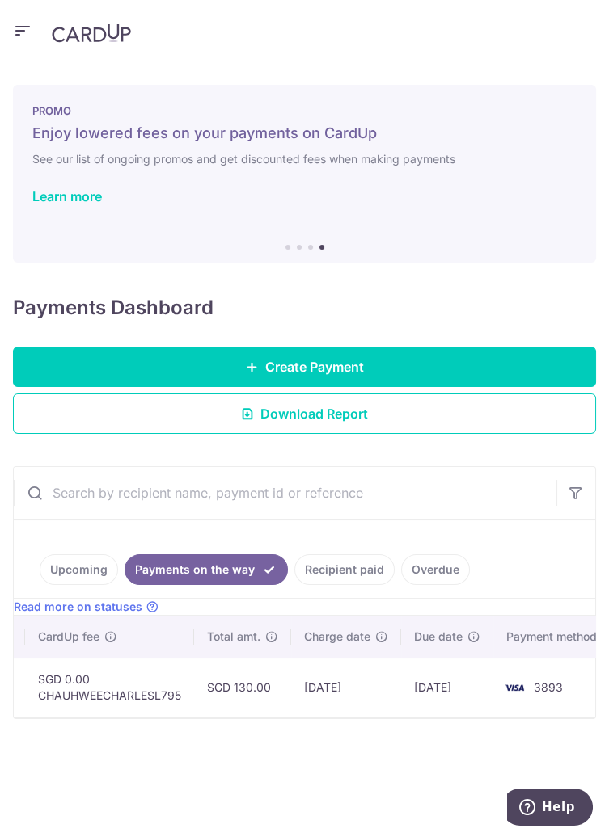
scroll to position [0, 584]
click at [358, 569] on link "Recipient paid" at bounding box center [344, 570] width 100 height 31
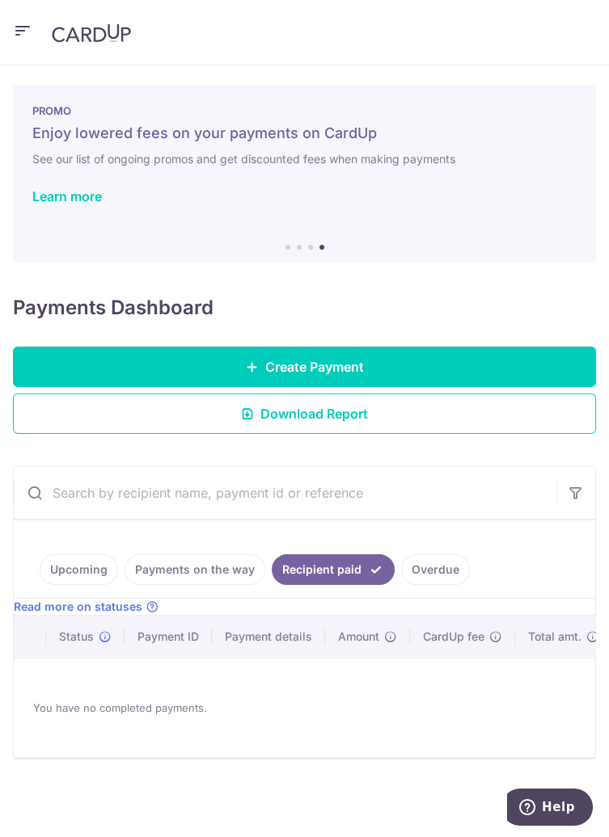
click at [213, 568] on link "Payments on the way" at bounding box center [194, 570] width 141 height 31
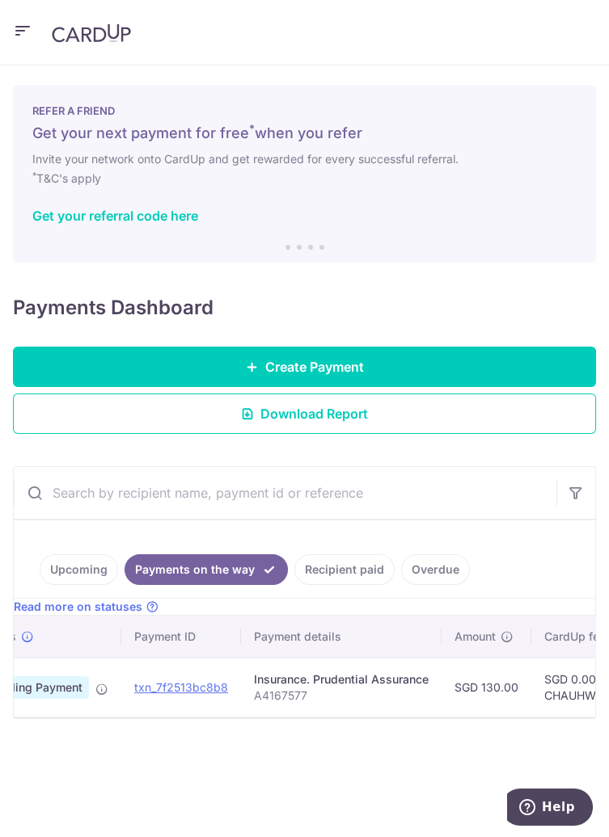
scroll to position [0, 76]
